Goal: Transaction & Acquisition: Obtain resource

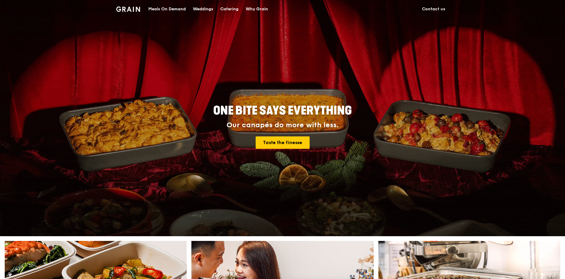
click at [234, 8] on div "Catering" at bounding box center [229, 9] width 18 height 18
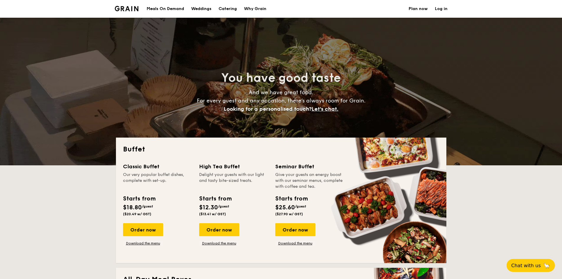
select select
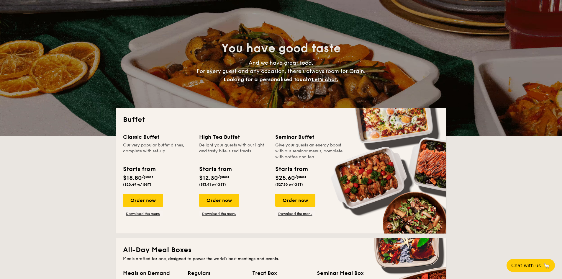
scroll to position [59, 0]
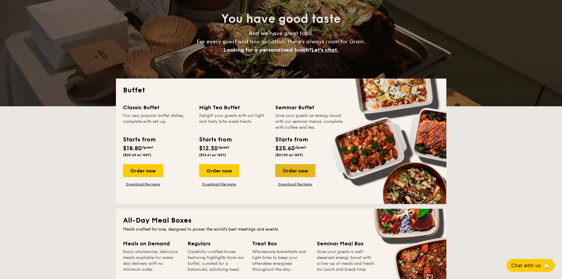
click at [295, 172] on div "Order now" at bounding box center [295, 170] width 40 height 13
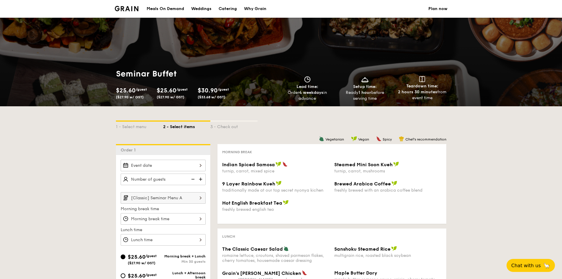
select select
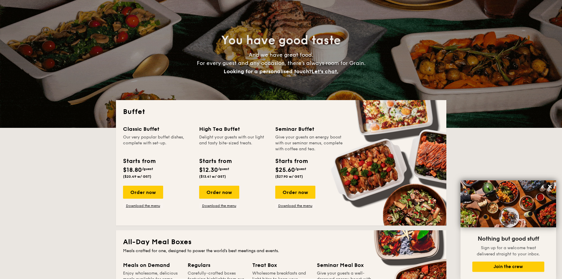
scroll to position [30, 0]
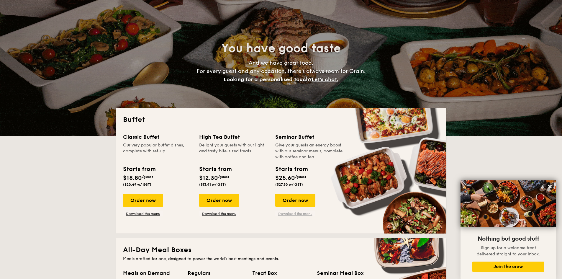
click at [299, 215] on link "Download the menu" at bounding box center [295, 213] width 40 height 5
